Goal: Transaction & Acquisition: Purchase product/service

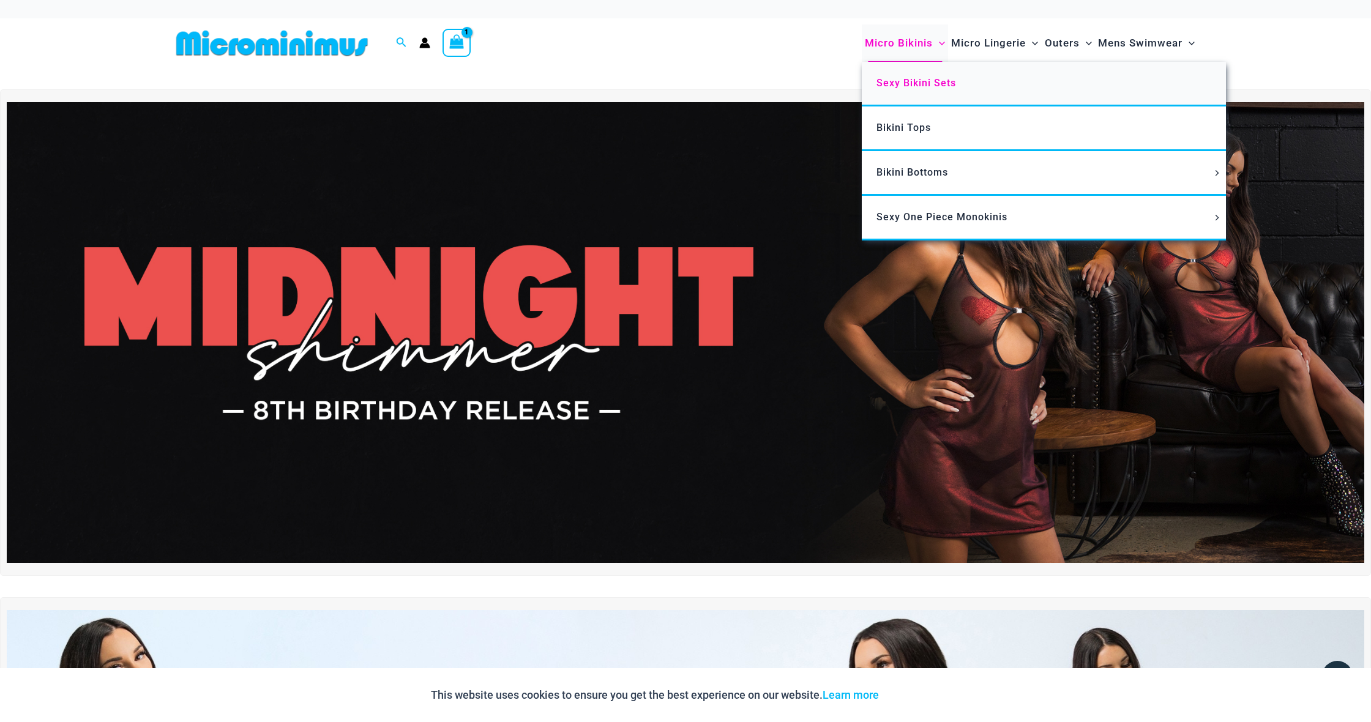
click at [918, 84] on span "Sexy Bikini Sets" at bounding box center [917, 83] width 80 height 12
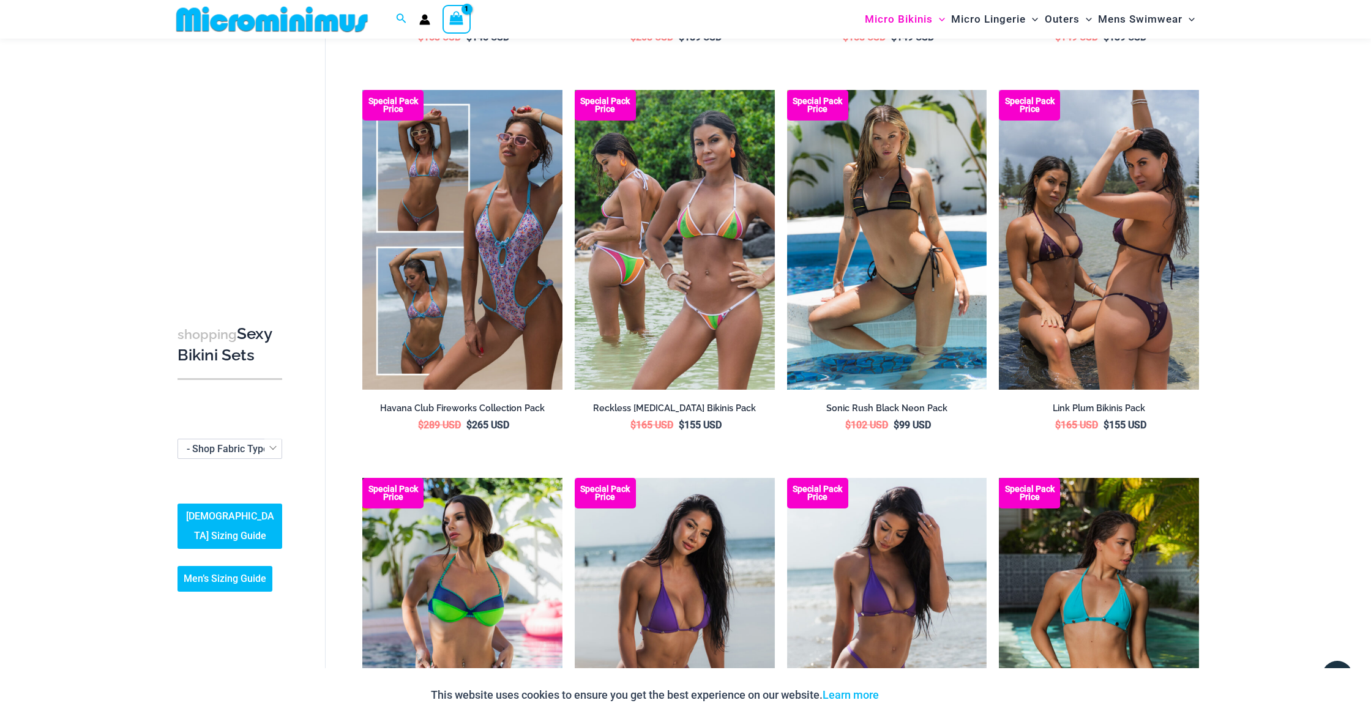
scroll to position [2375, 0]
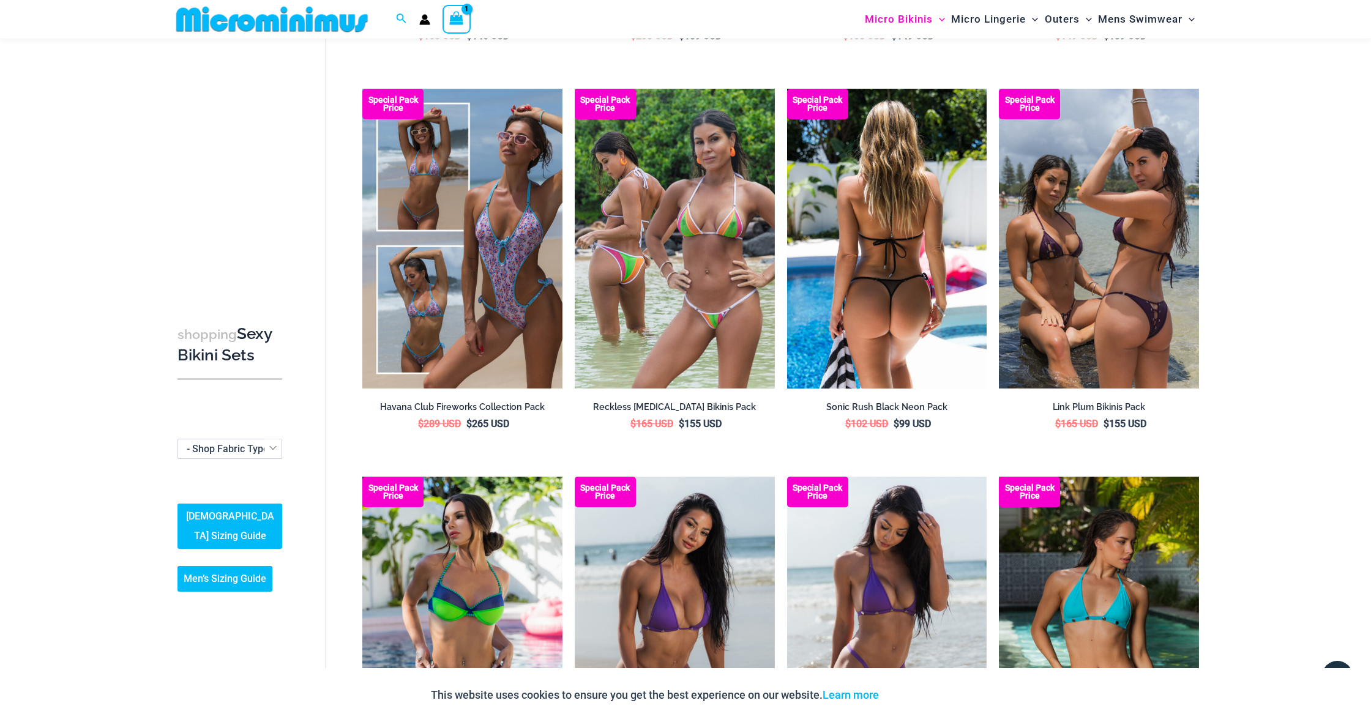
click at [867, 239] on img at bounding box center [887, 239] width 200 height 300
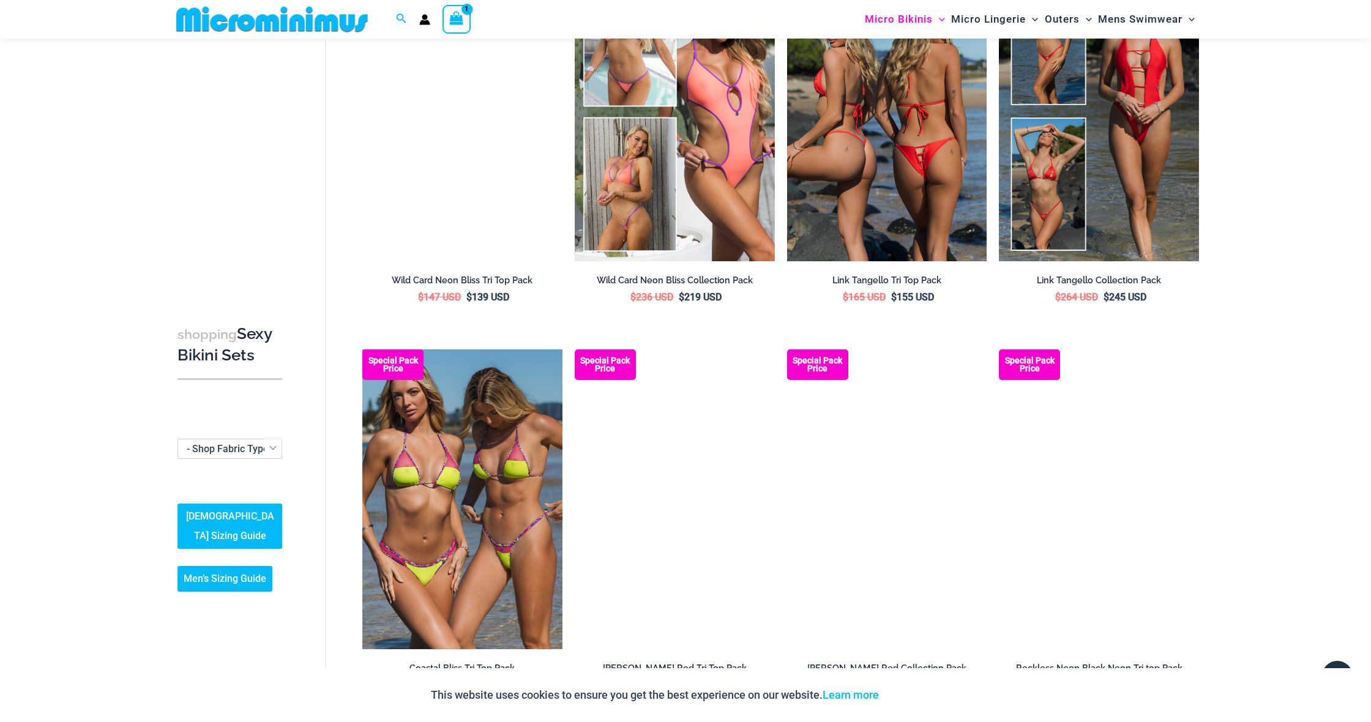
scroll to position [925, 0]
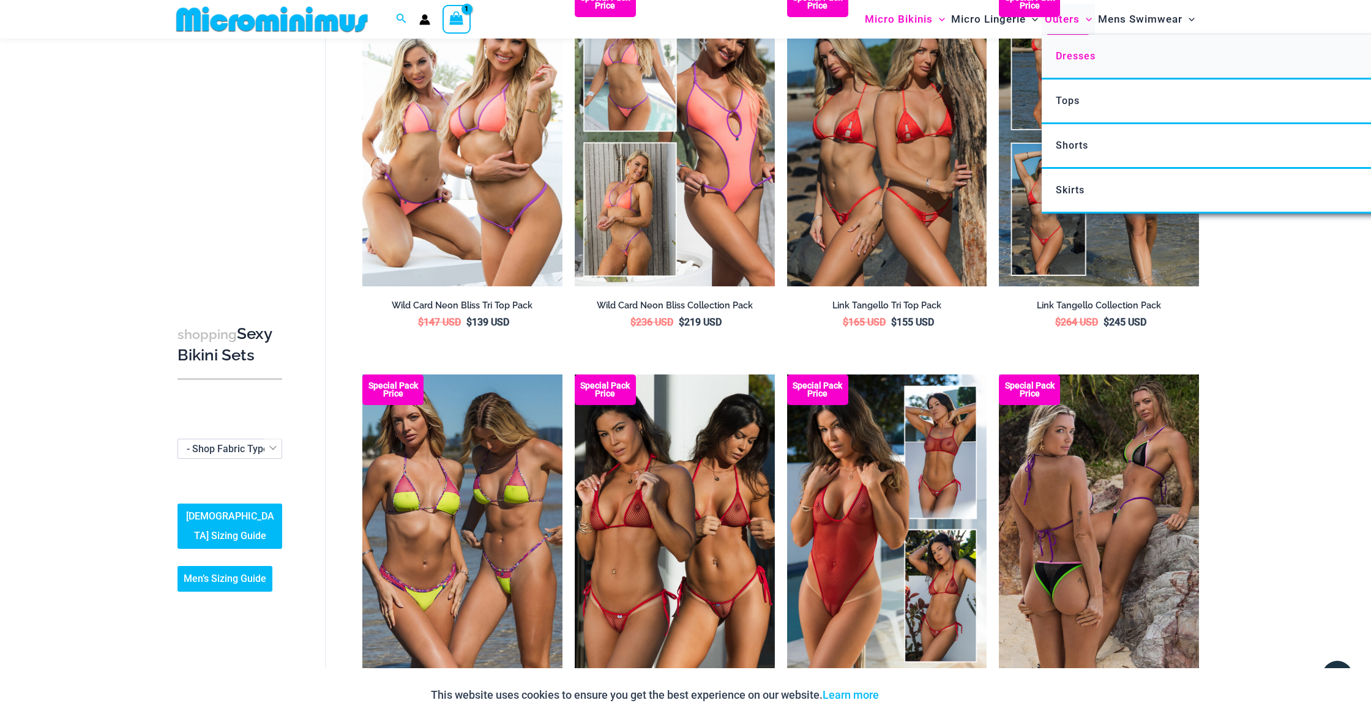
click at [1085, 58] on span "Dresses" at bounding box center [1076, 56] width 40 height 12
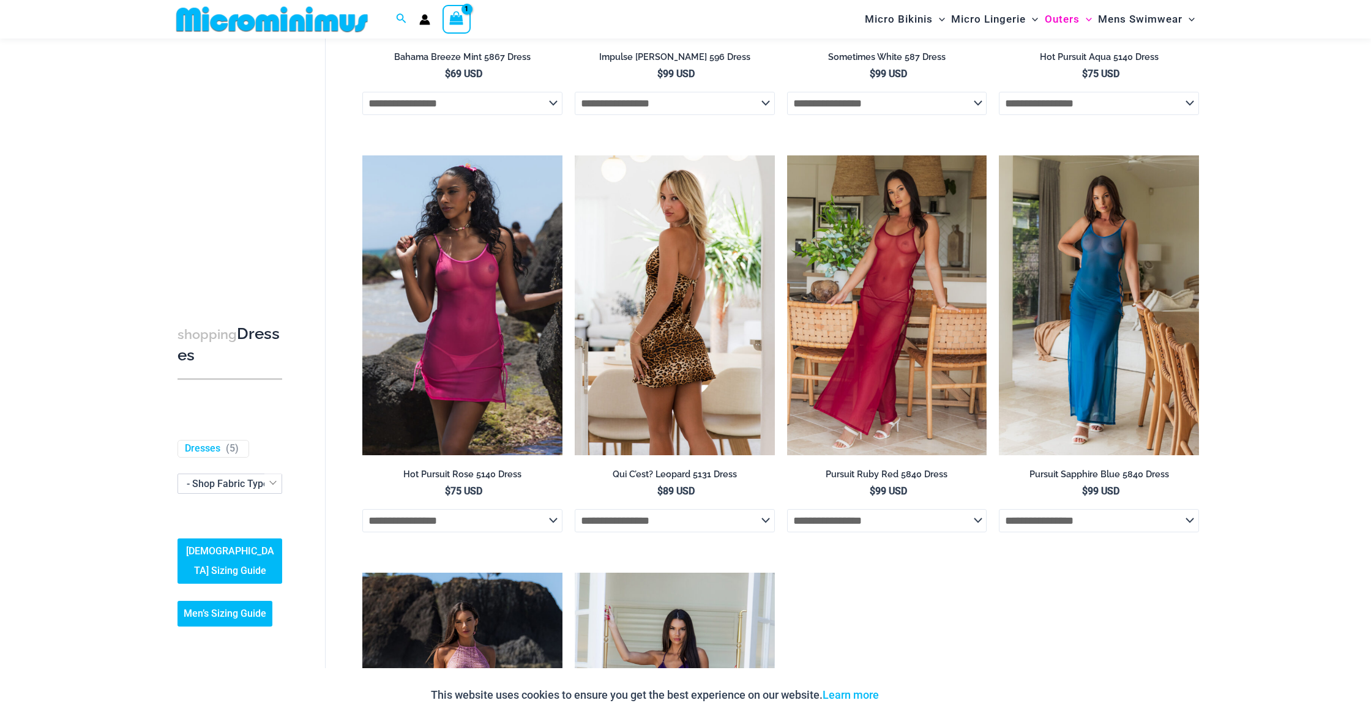
scroll to position [820, 0]
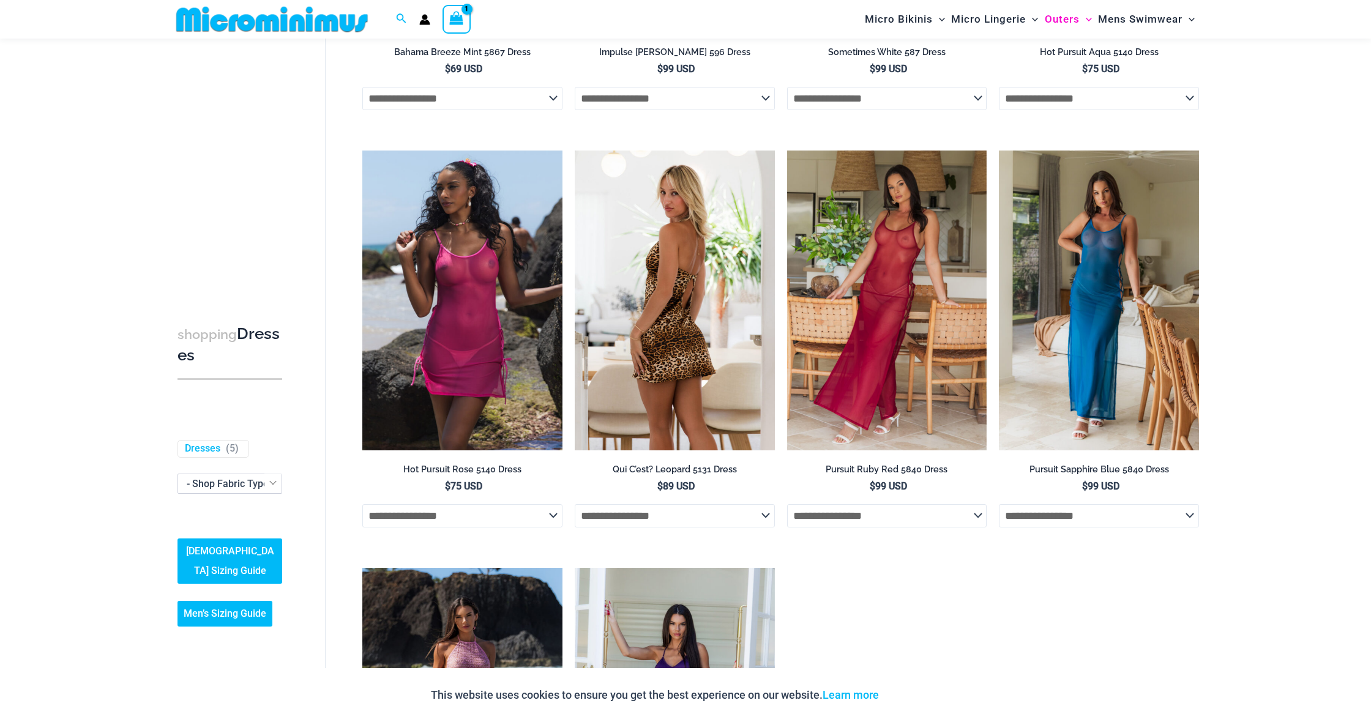
click at [660, 296] on img at bounding box center [675, 301] width 200 height 300
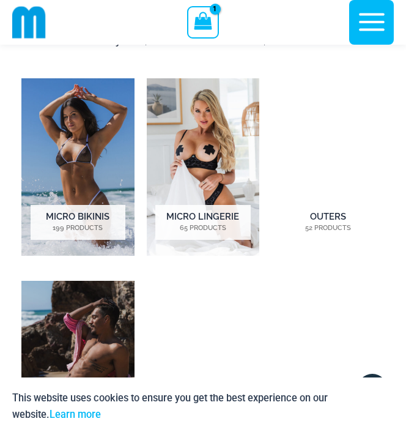
scroll to position [1154, 0]
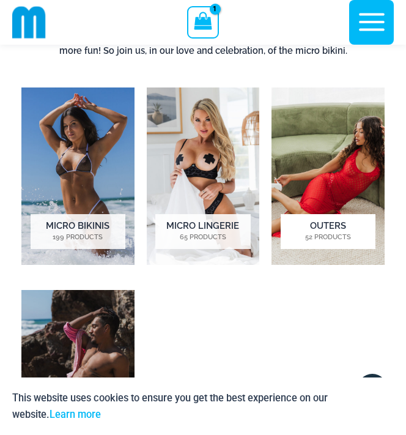
click at [321, 229] on h2 "Outers 52 Products" at bounding box center [328, 231] width 95 height 34
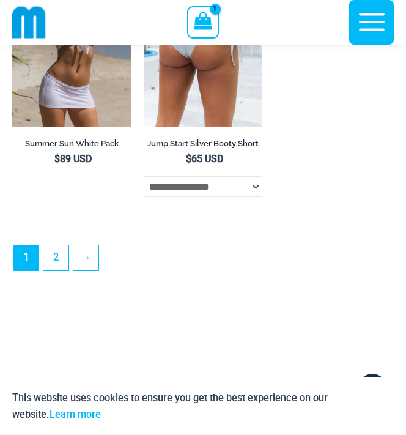
scroll to position [3191, 0]
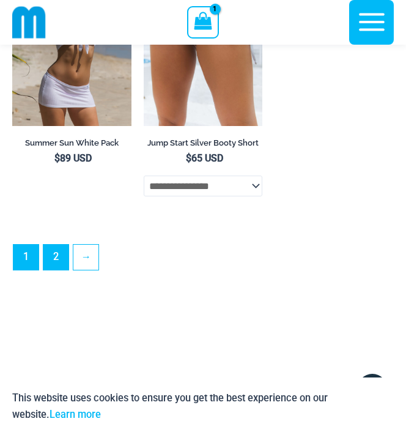
click at [51, 270] on link "2" at bounding box center [55, 257] width 25 height 25
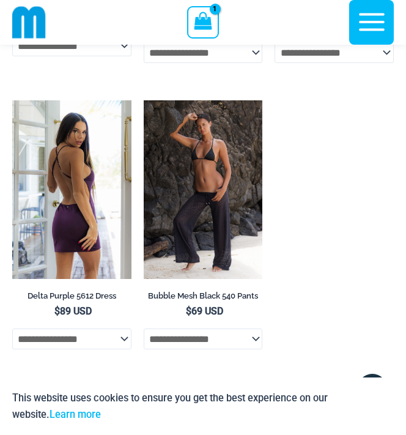
scroll to position [1783, 0]
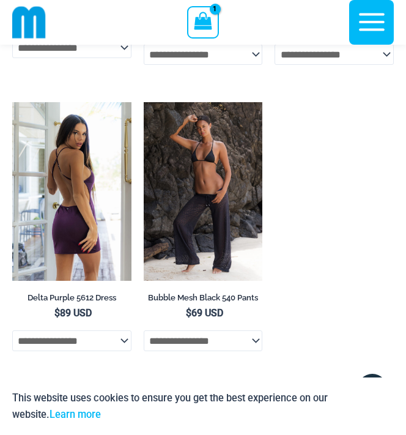
click at [83, 168] on img at bounding box center [71, 191] width 119 height 179
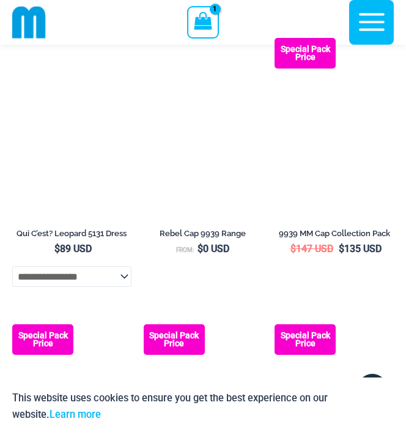
scroll to position [704, 0]
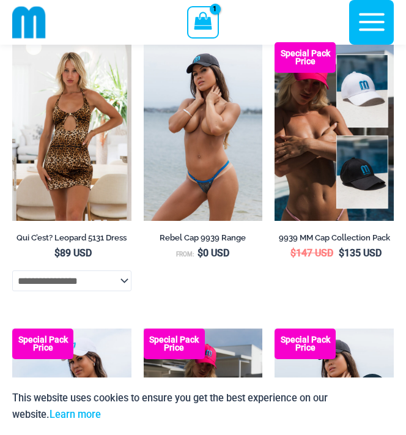
click at [219, 153] on img at bounding box center [203, 131] width 119 height 179
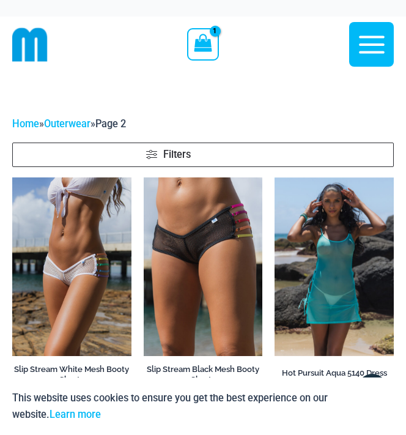
scroll to position [0, 0]
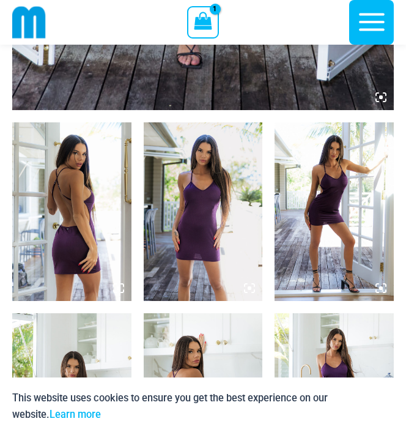
scroll to position [566, 0]
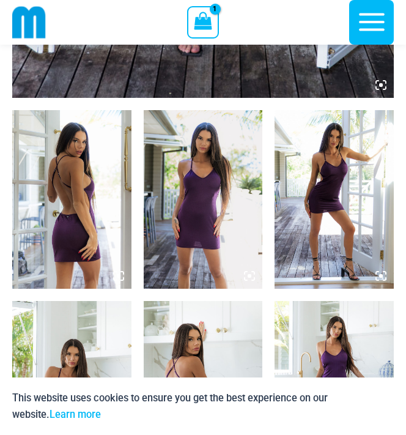
click at [83, 168] on img at bounding box center [71, 199] width 119 height 179
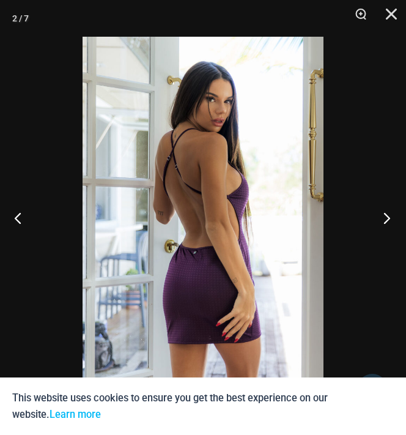
click at [386, 221] on button "Next" at bounding box center [384, 217] width 46 height 61
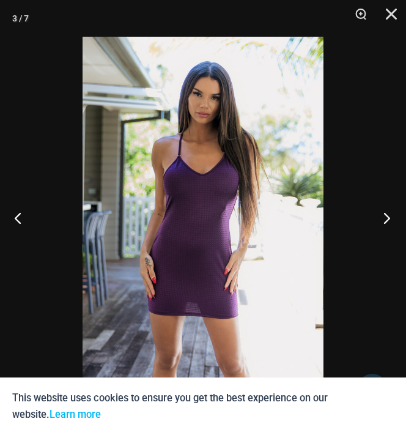
click at [386, 221] on button "Next" at bounding box center [384, 217] width 46 height 61
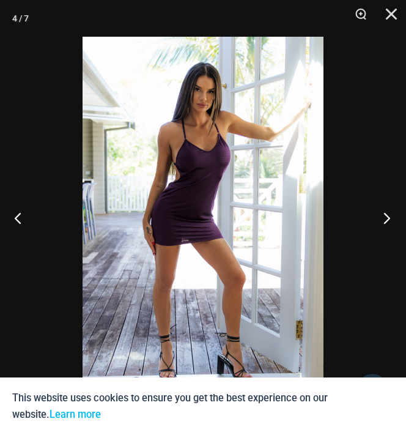
click at [386, 221] on button "Next" at bounding box center [384, 217] width 46 height 61
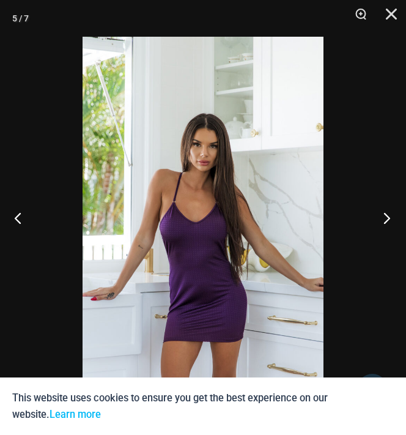
click at [386, 221] on button "Next" at bounding box center [384, 217] width 46 height 61
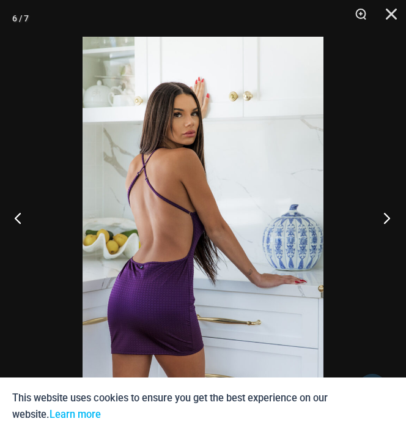
click at [386, 221] on button "Next" at bounding box center [384, 217] width 46 height 61
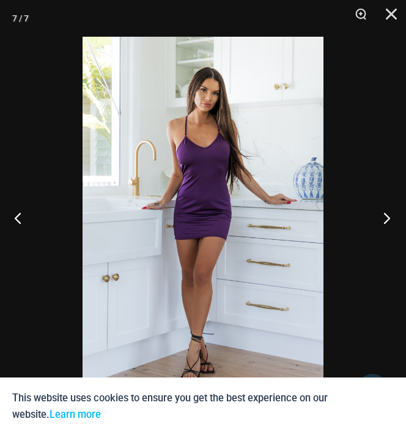
click at [386, 221] on button "Next" at bounding box center [384, 217] width 46 height 61
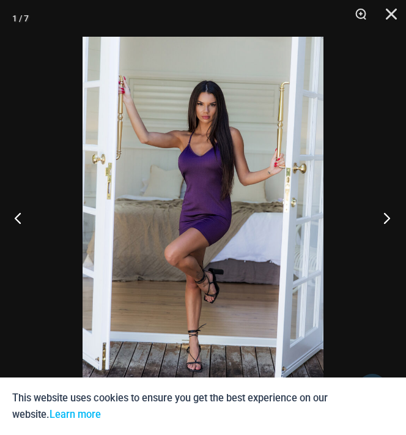
click at [386, 221] on button "Next" at bounding box center [384, 217] width 46 height 61
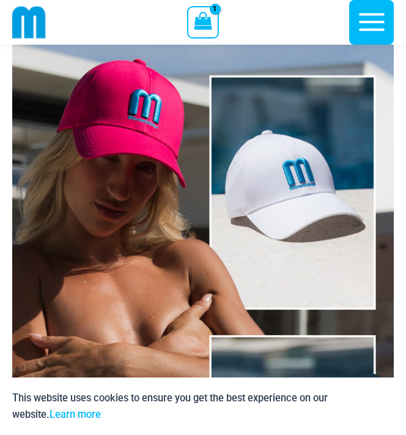
scroll to position [1, 0]
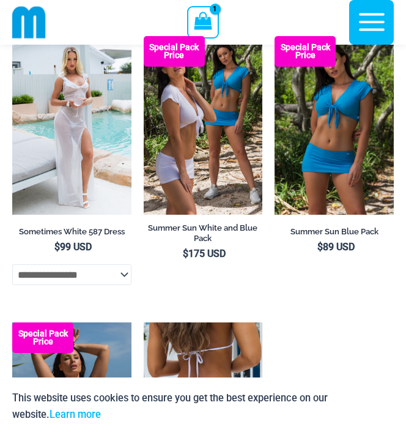
scroll to position [2814, 0]
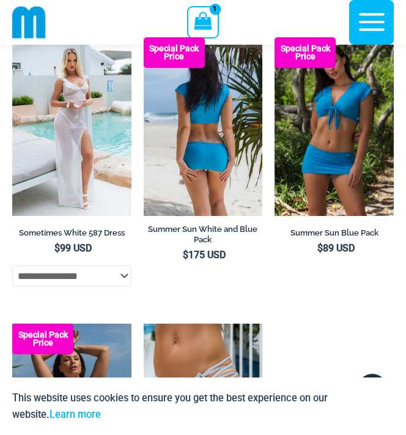
click at [203, 151] on img at bounding box center [203, 126] width 119 height 179
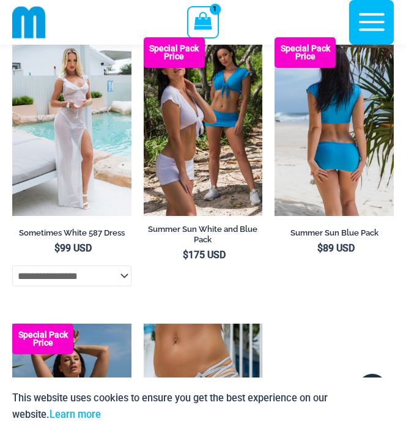
click at [346, 188] on img at bounding box center [334, 126] width 119 height 179
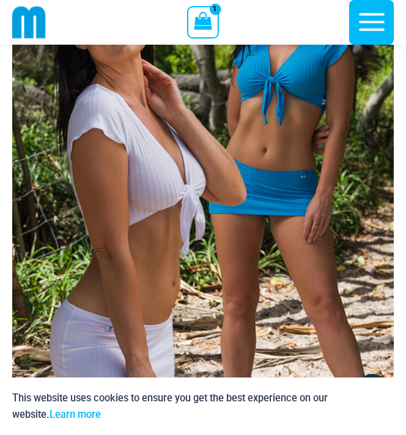
scroll to position [149, 0]
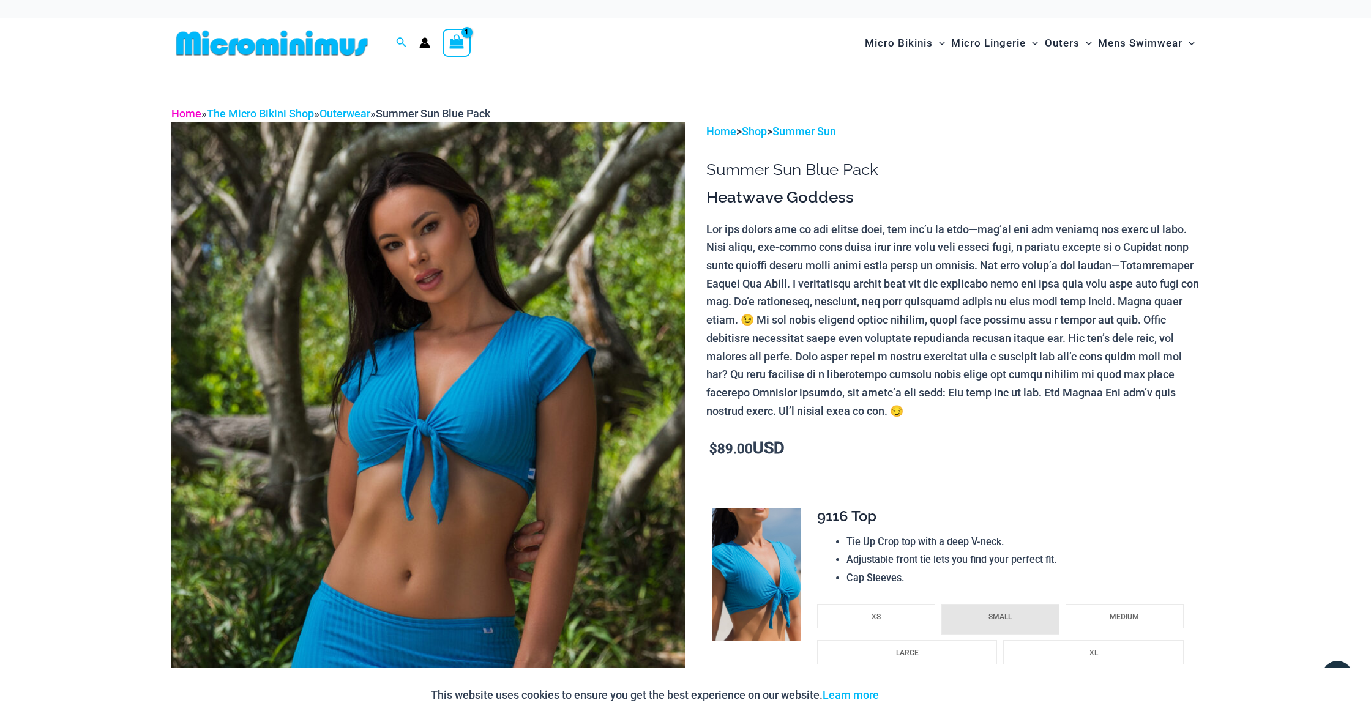
click at [184, 115] on link "Home" at bounding box center [186, 113] width 30 height 13
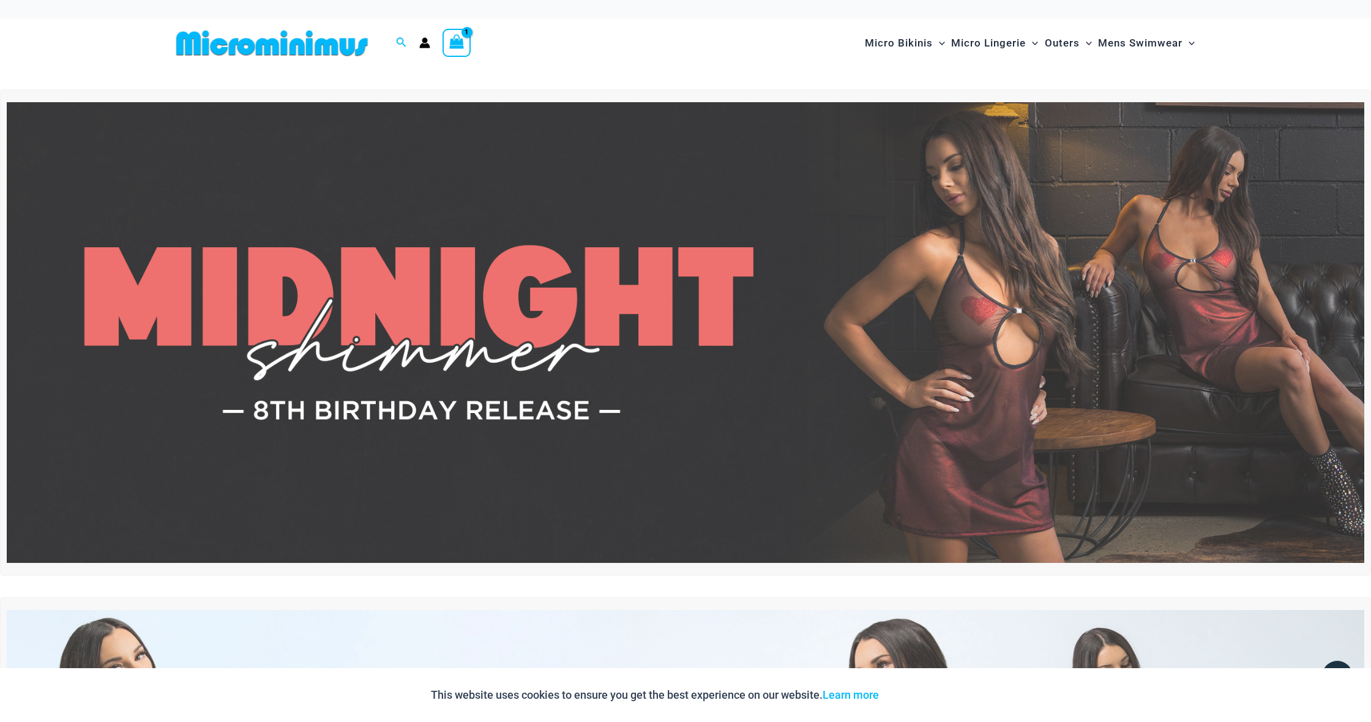
click at [424, 43] on icon "Account icon link" at bounding box center [424, 42] width 11 height 11
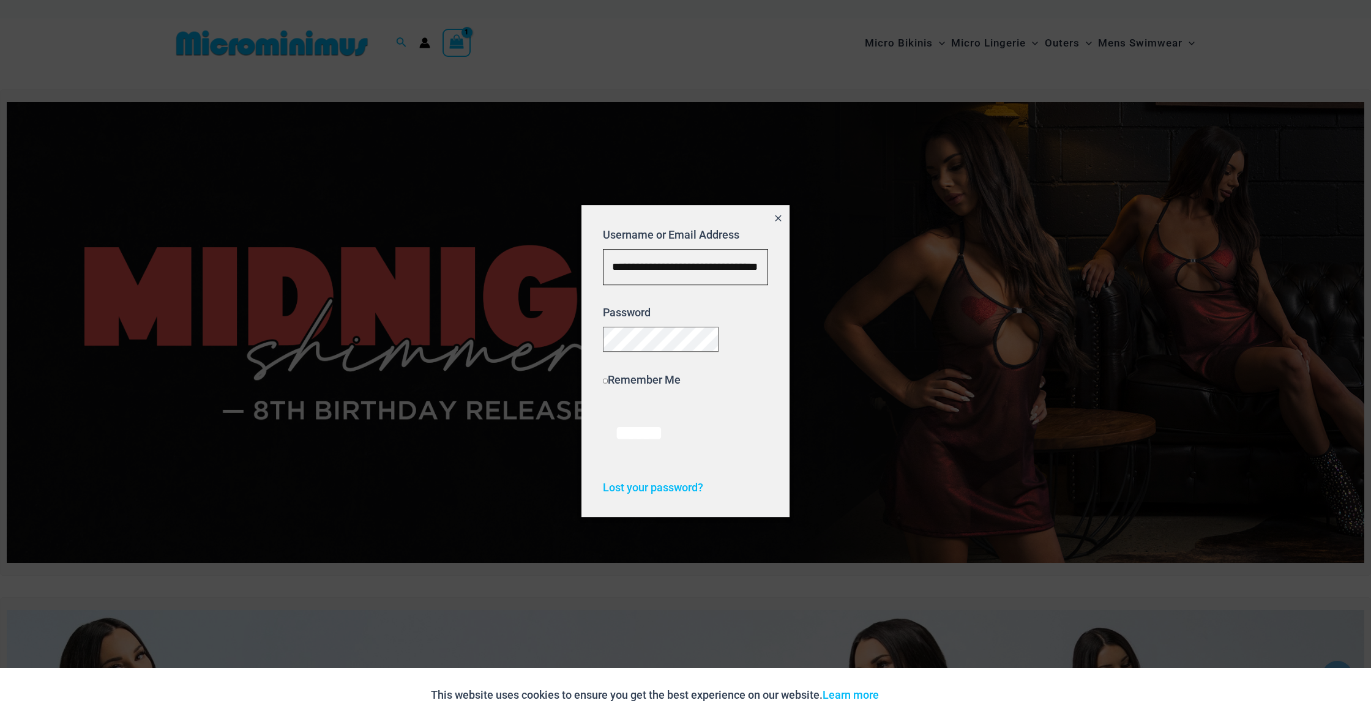
type input "**********"
click at [913, 297] on div at bounding box center [685, 361] width 1371 height 722
click at [652, 436] on input "******" at bounding box center [639, 433] width 72 height 53
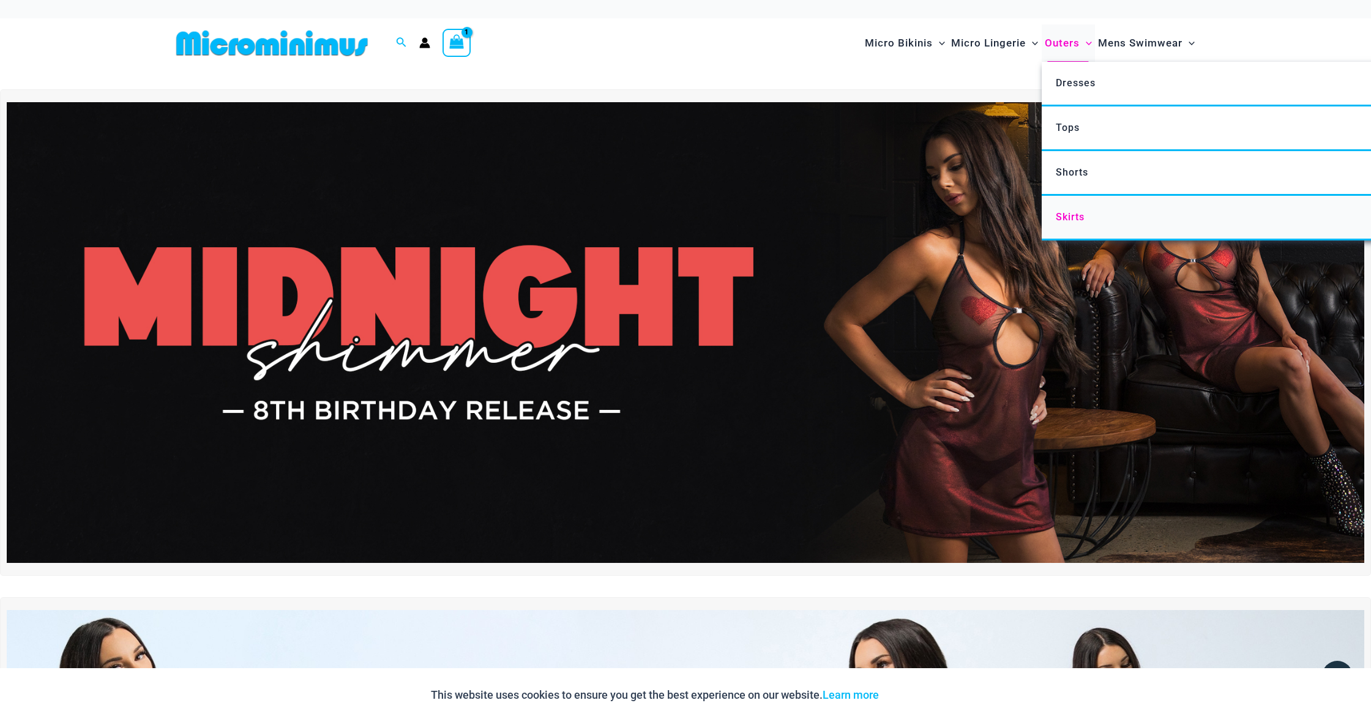
click at [1071, 219] on span "Skirts" at bounding box center [1070, 217] width 29 height 12
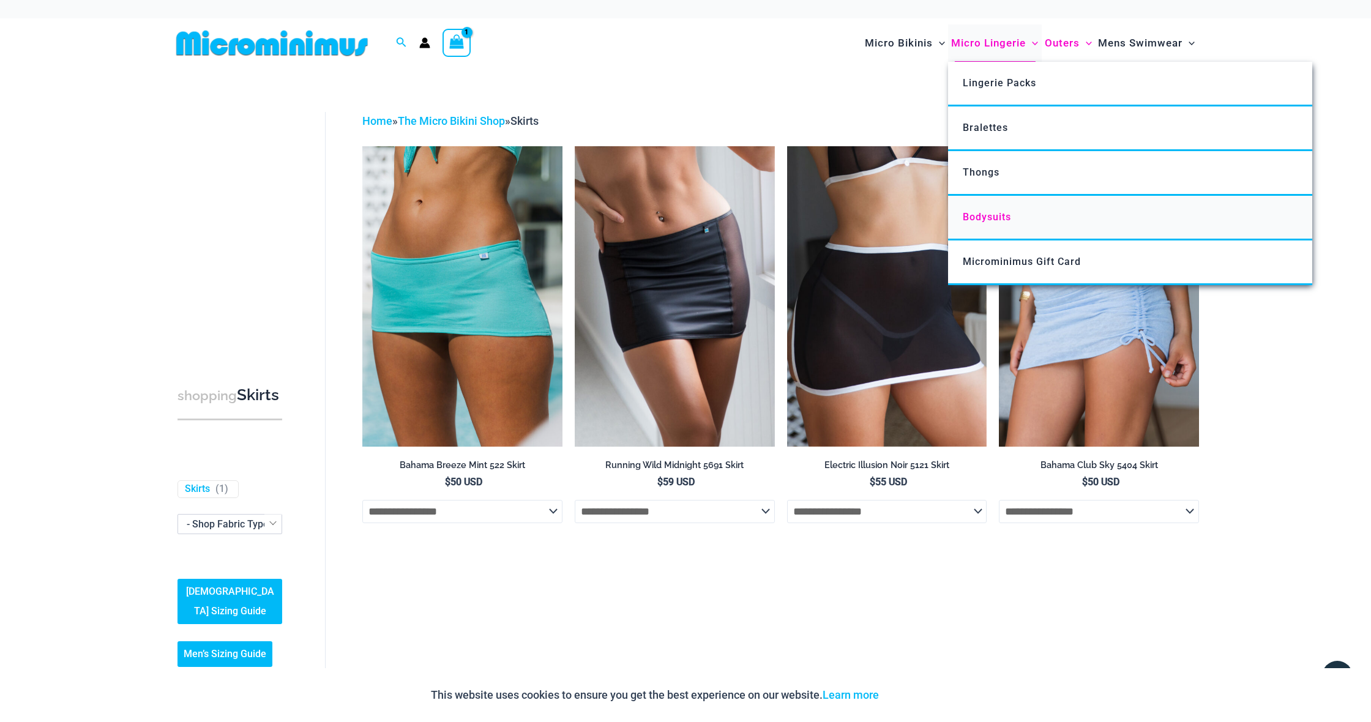
click at [990, 217] on span "Bodysuits" at bounding box center [987, 217] width 48 height 12
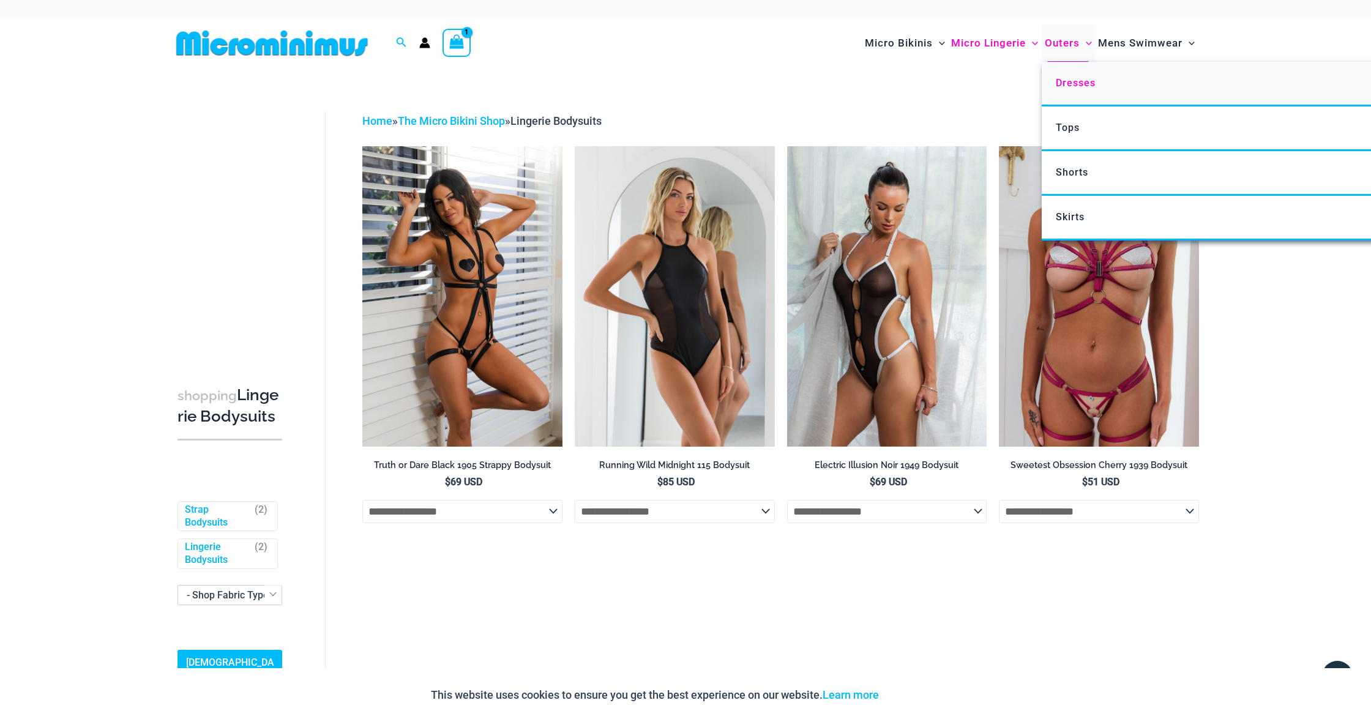
click at [1071, 84] on span "Dresses" at bounding box center [1076, 83] width 40 height 12
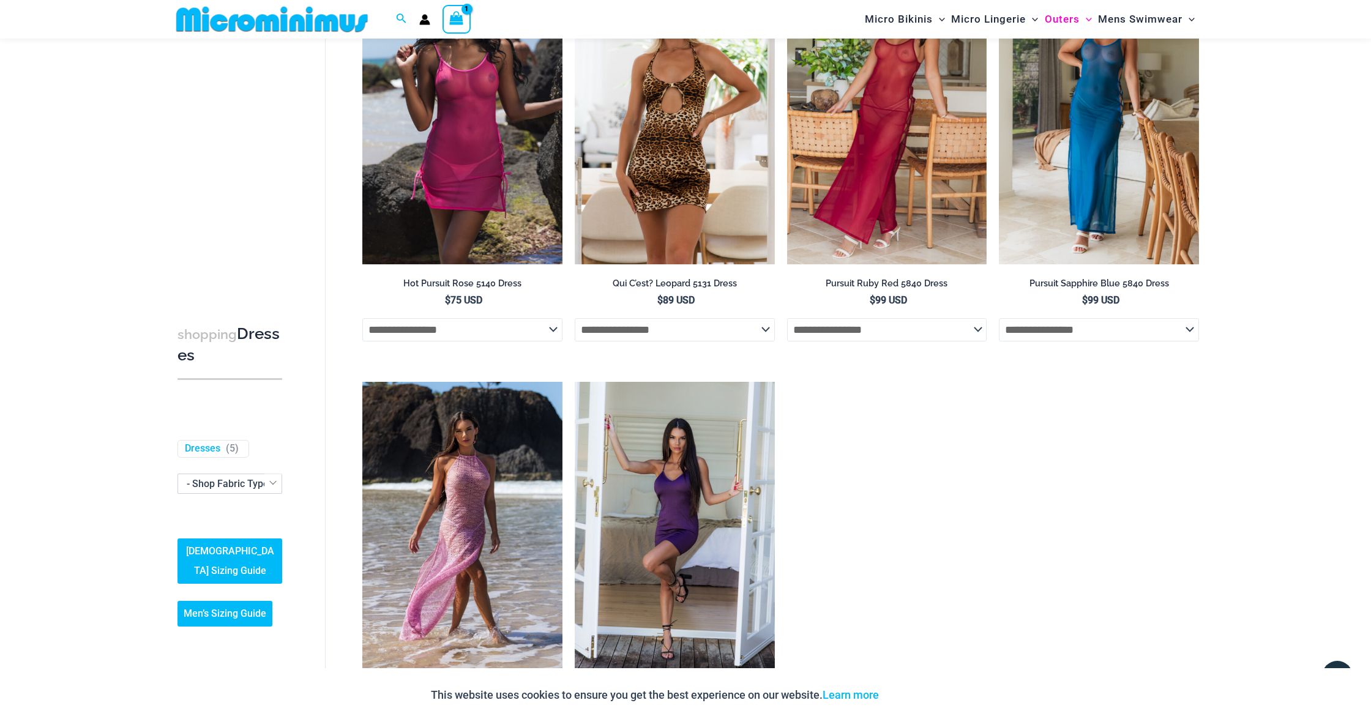
scroll to position [1008, 0]
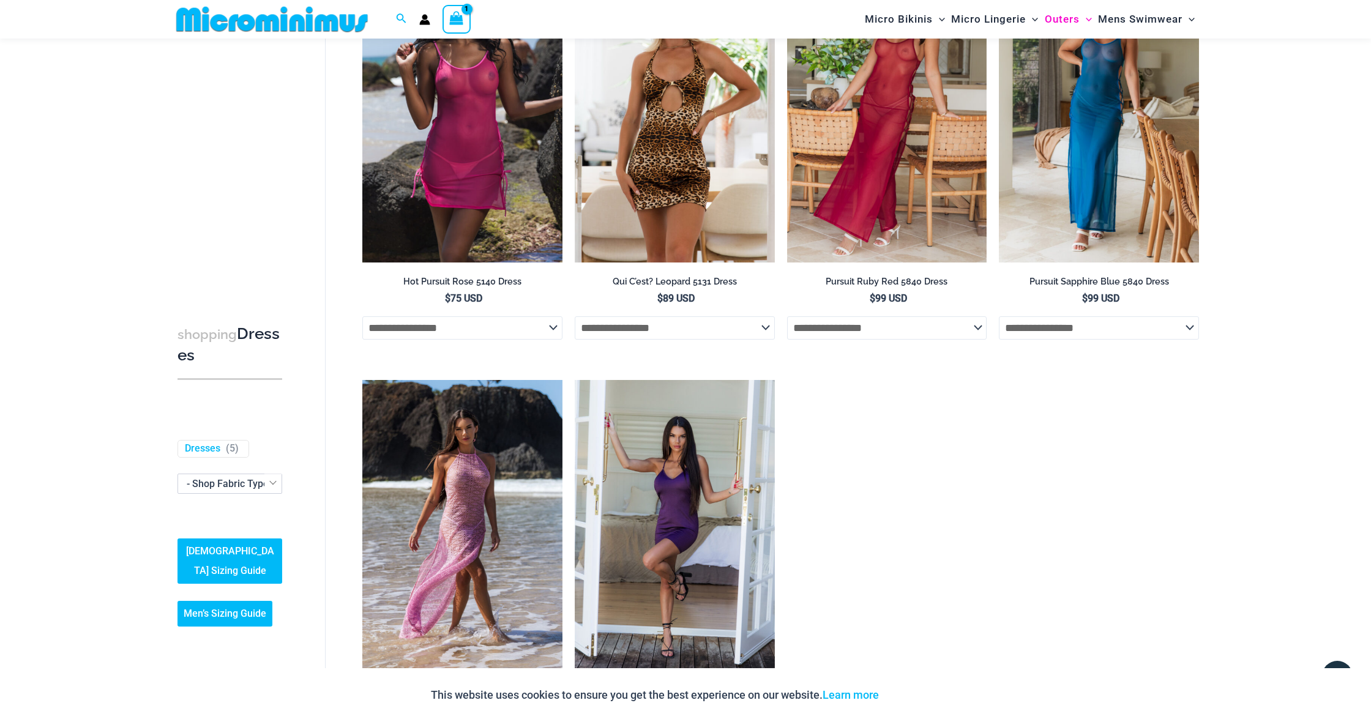
click at [455, 20] on icon "View Shopping Cart, 1 items" at bounding box center [457, 18] width 14 height 14
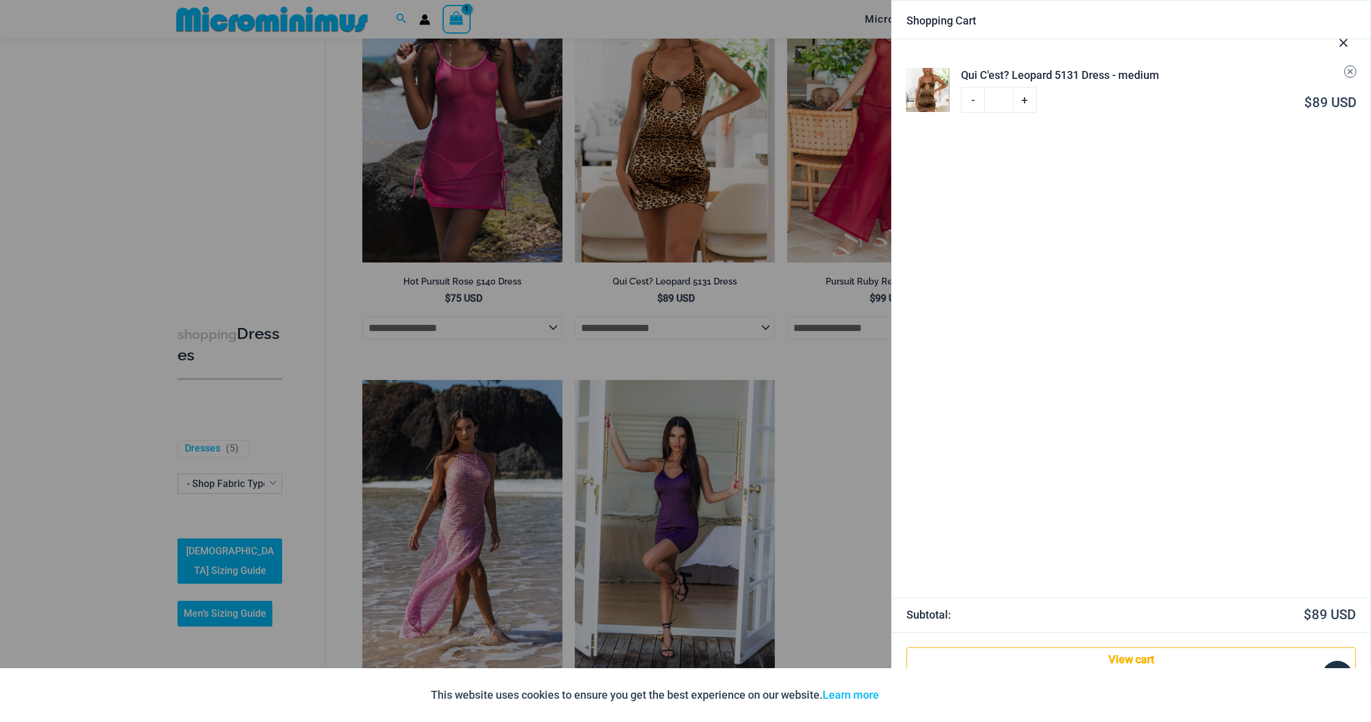
click at [1350, 73] on icon "Remove Qui C'est? Leopard 5131 Dress - medium from cart" at bounding box center [1350, 71] width 9 height 9
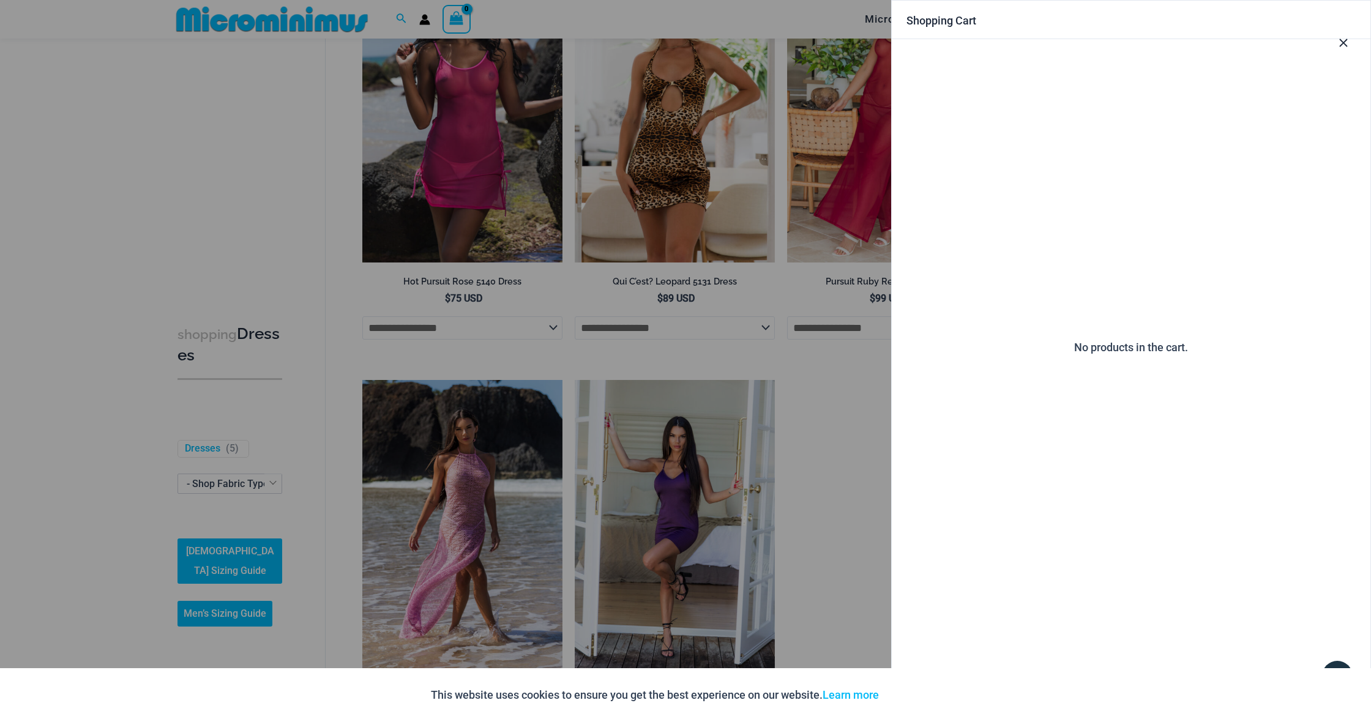
click at [1346, 42] on icon "Close Cart Drawer" at bounding box center [1343, 42] width 13 height 13
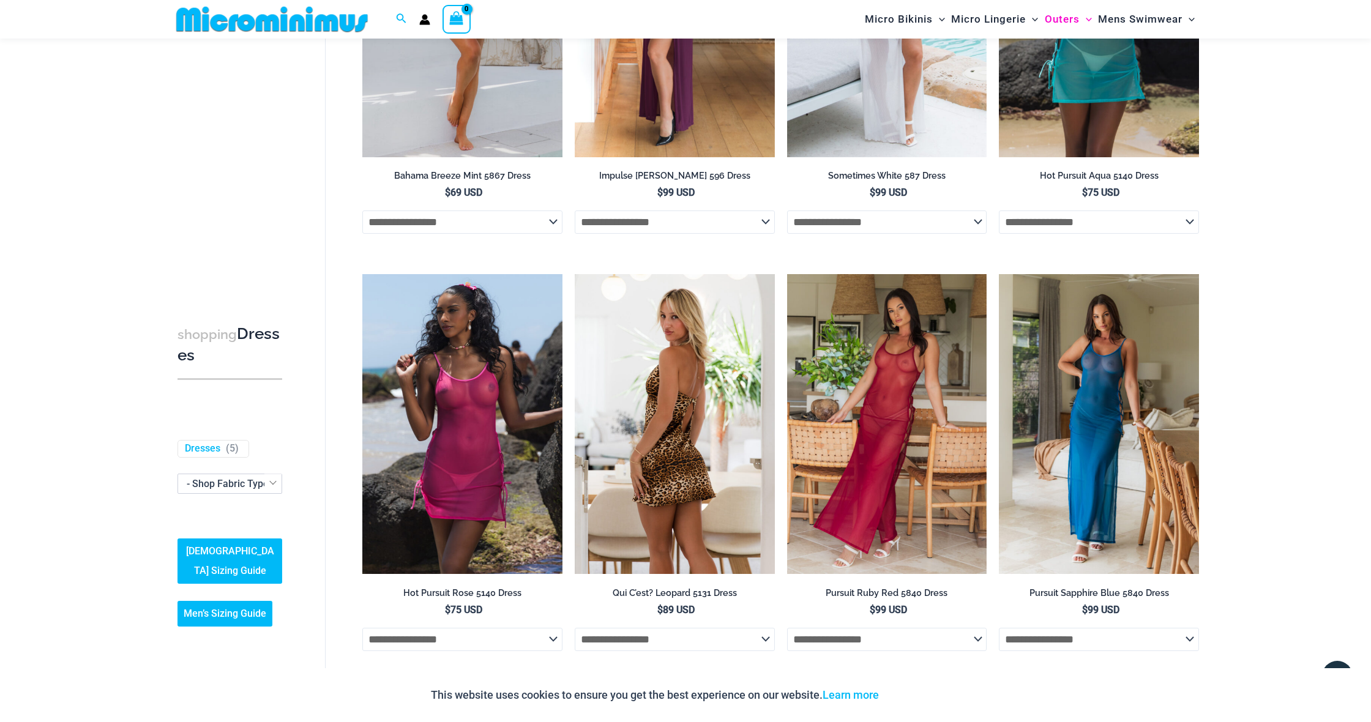
scroll to position [697, 0]
click at [665, 463] on img at bounding box center [675, 423] width 200 height 300
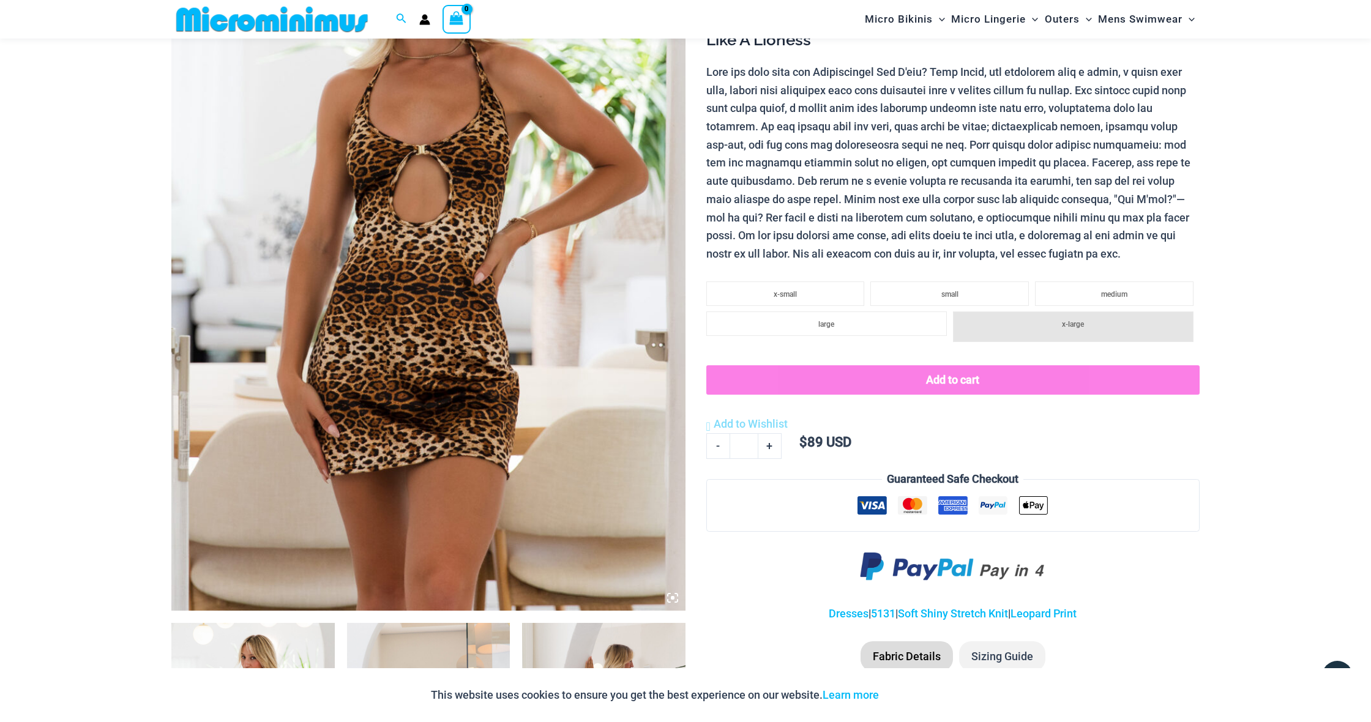
scroll to position [271, 0]
click at [793, 321] on li "large" at bounding box center [826, 324] width 241 height 24
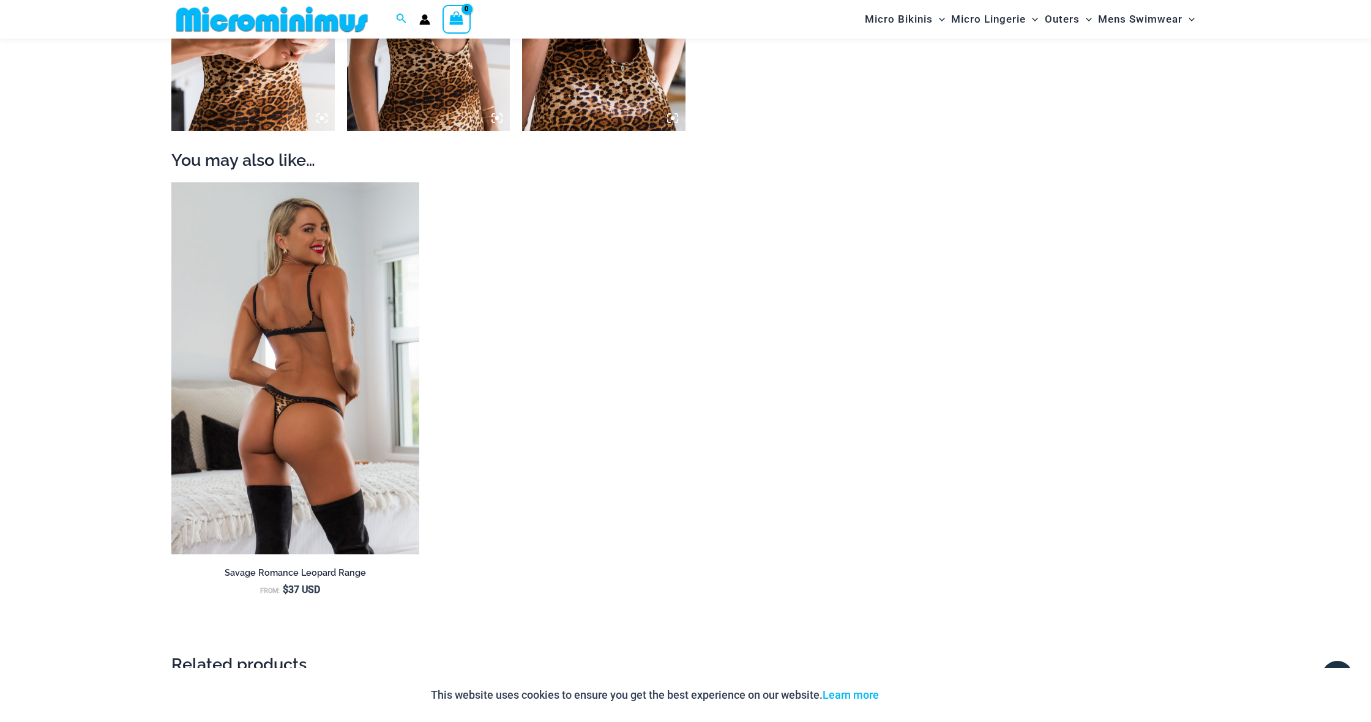
scroll to position [1261, 0]
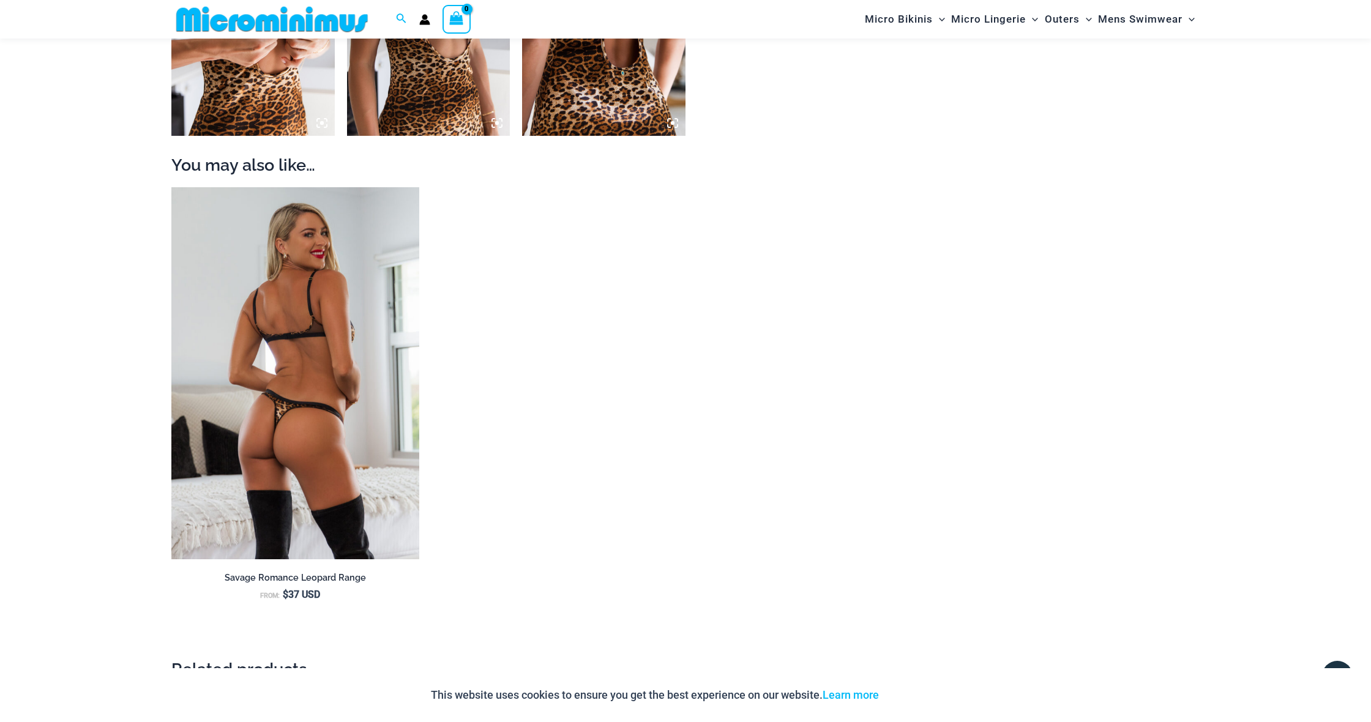
click at [327, 362] on img at bounding box center [295, 373] width 248 height 372
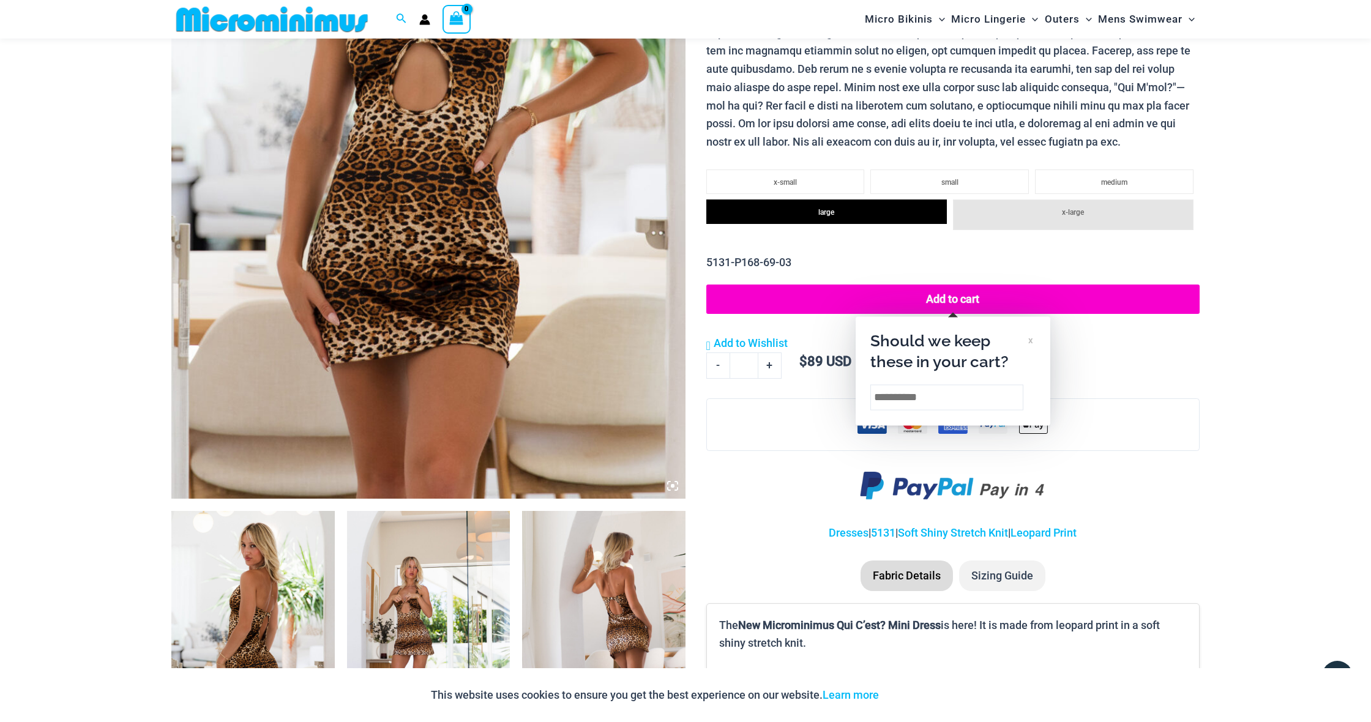
scroll to position [383, 0]
click at [1028, 339] on div "x" at bounding box center [1030, 341] width 5 height 13
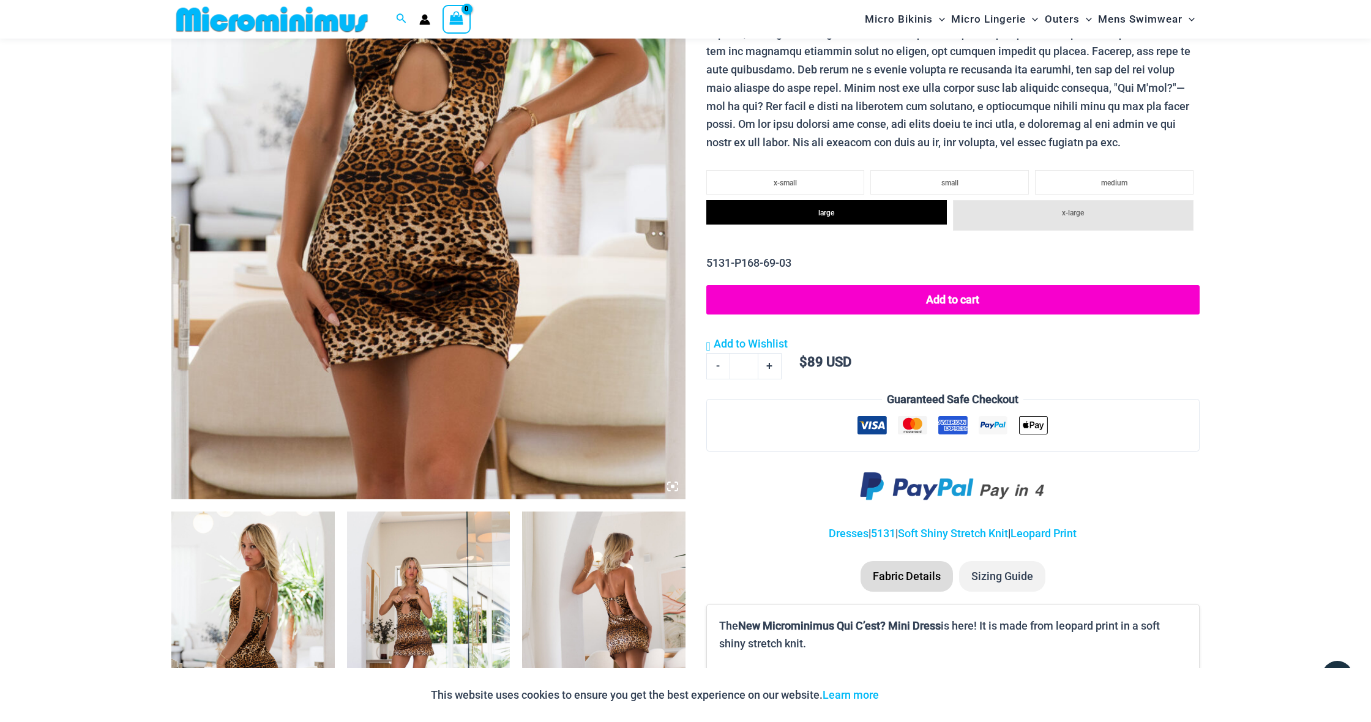
click at [950, 298] on button "Add to cart" at bounding box center [952, 299] width 493 height 29
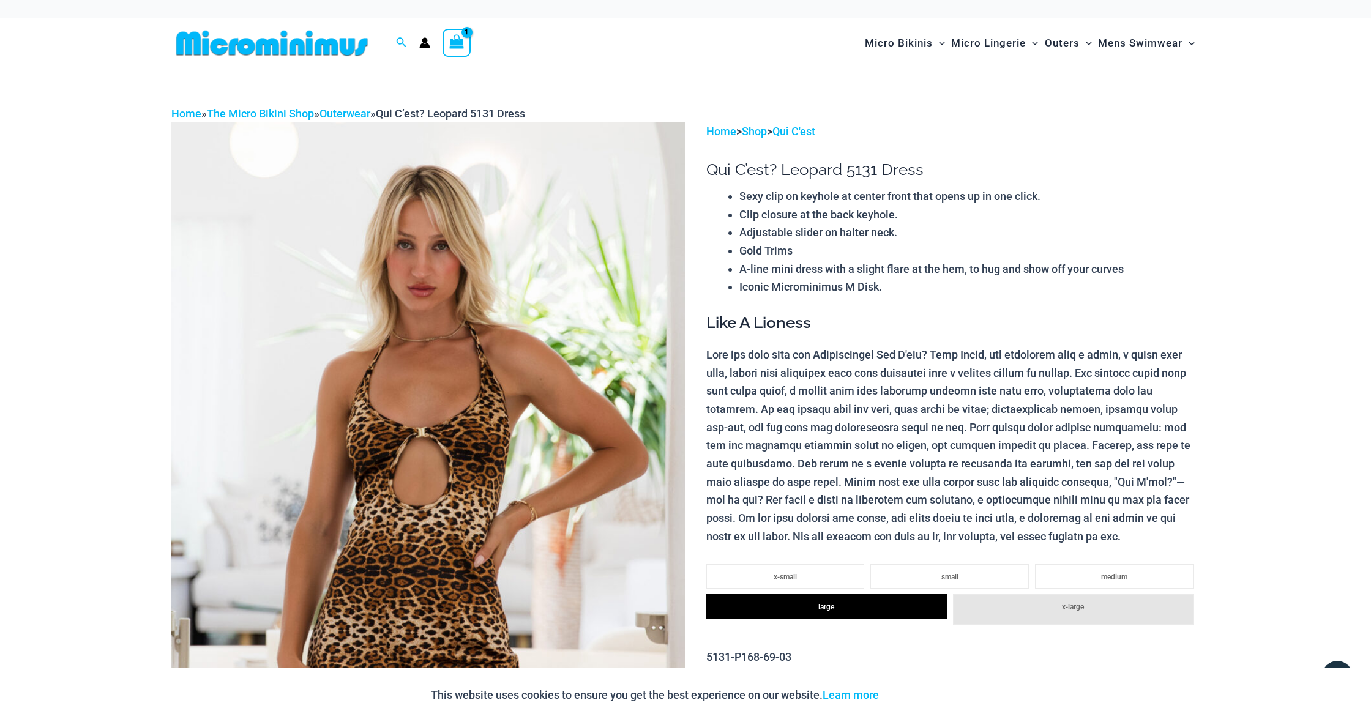
scroll to position [0, 0]
click at [457, 39] on icon "View Shopping Cart, 1 items" at bounding box center [456, 41] width 14 height 14
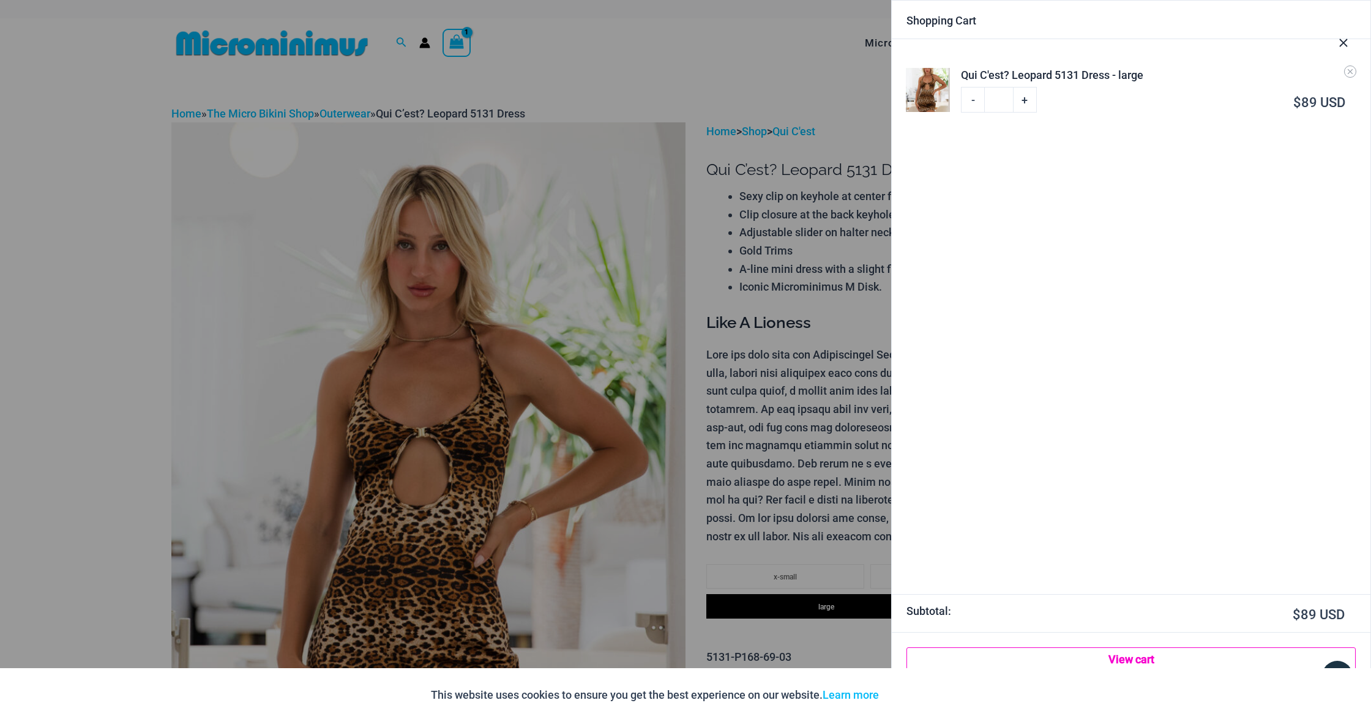
click at [1128, 660] on link "View cart" at bounding box center [1131, 660] width 449 height 24
